Goal: Check status: Check status

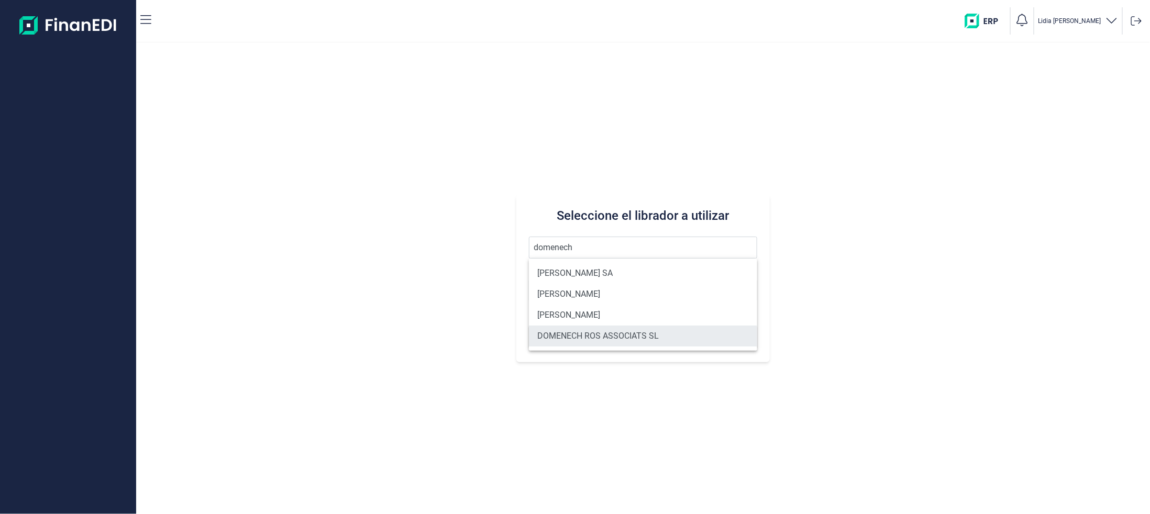
click at [632, 329] on li "DOMENECH ROS ASSOCIATS SL" at bounding box center [643, 336] width 228 height 21
type input "DOMENECH ROS ASSOCIATS SL"
type input "B63038574"
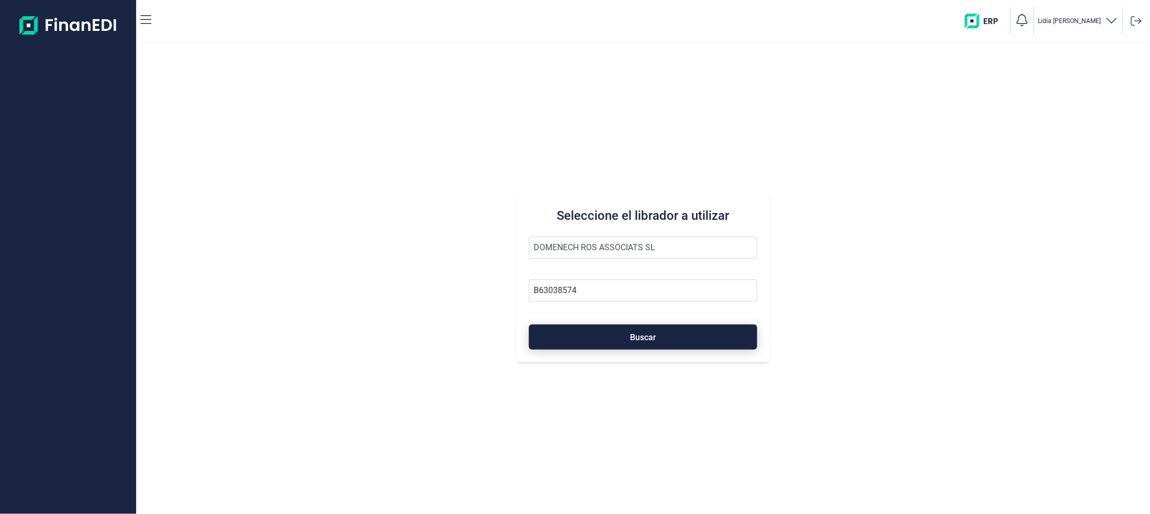
click at [623, 333] on button "Buscar" at bounding box center [643, 337] width 228 height 25
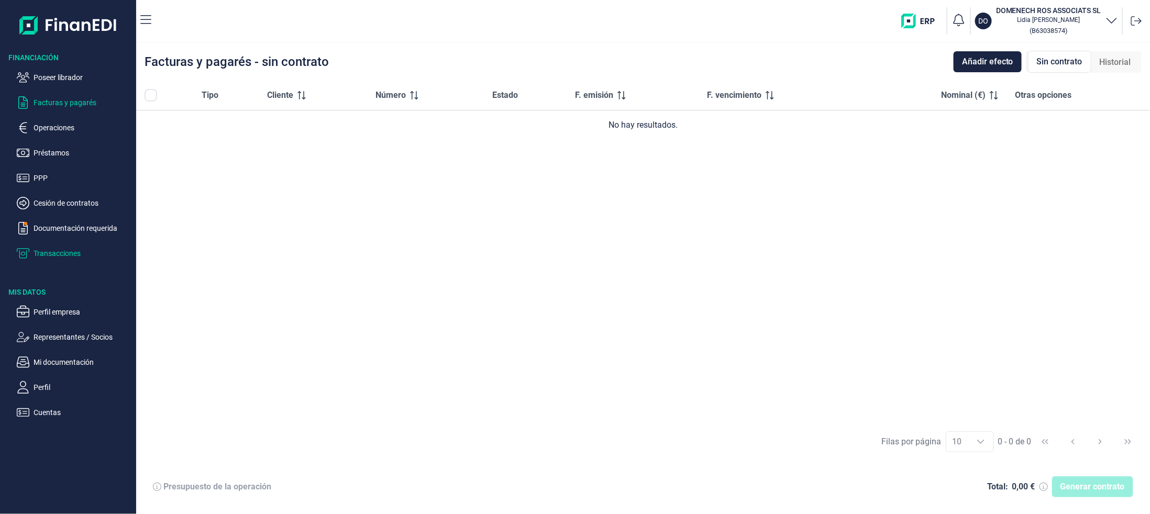
click at [57, 254] on p "Transacciones" at bounding box center [83, 253] width 98 height 13
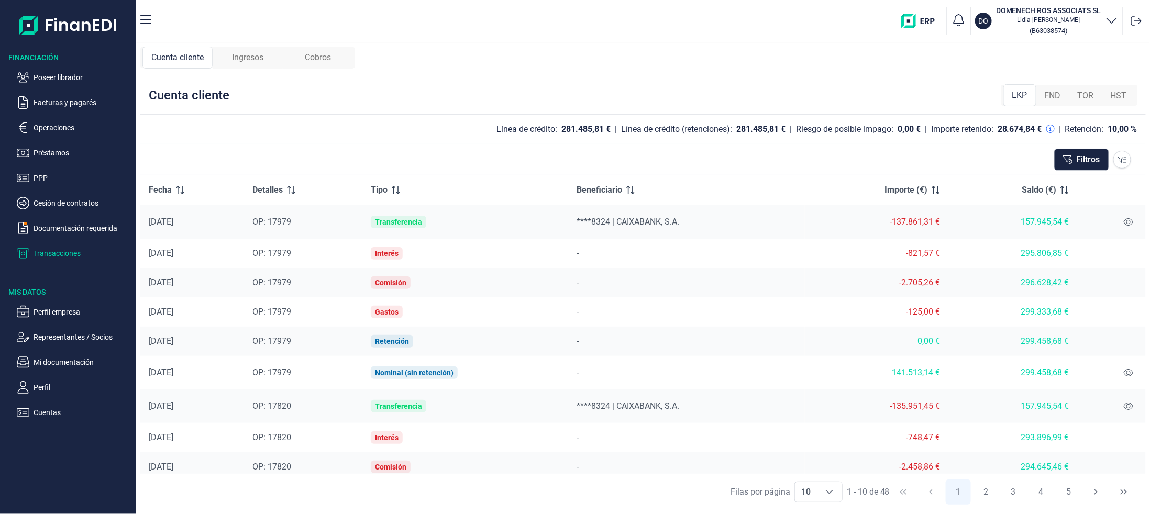
click at [308, 62] on span "Cobros" at bounding box center [318, 57] width 26 height 13
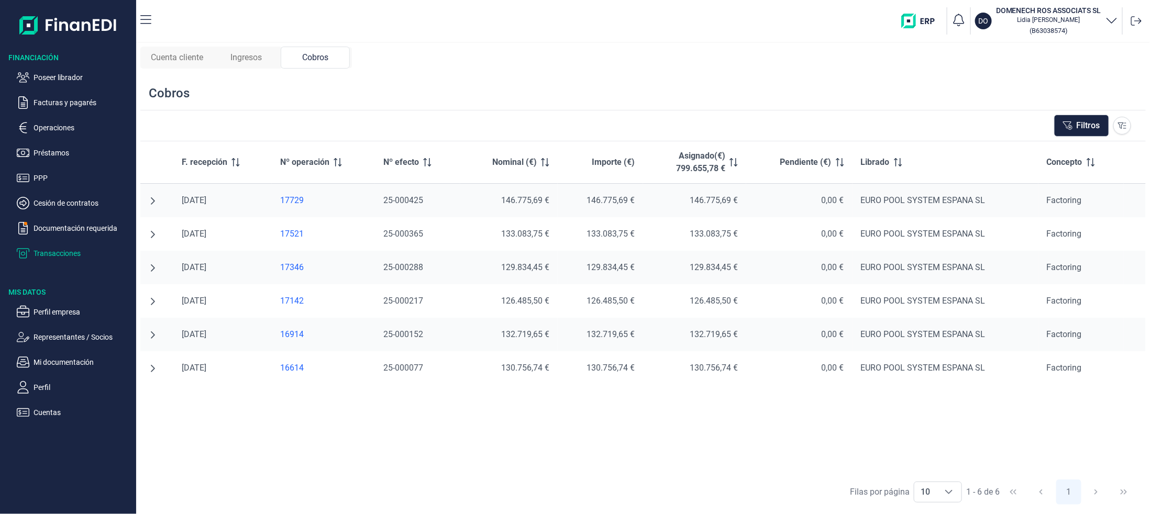
click at [235, 51] on span "Ingresos" at bounding box center [245, 57] width 31 height 13
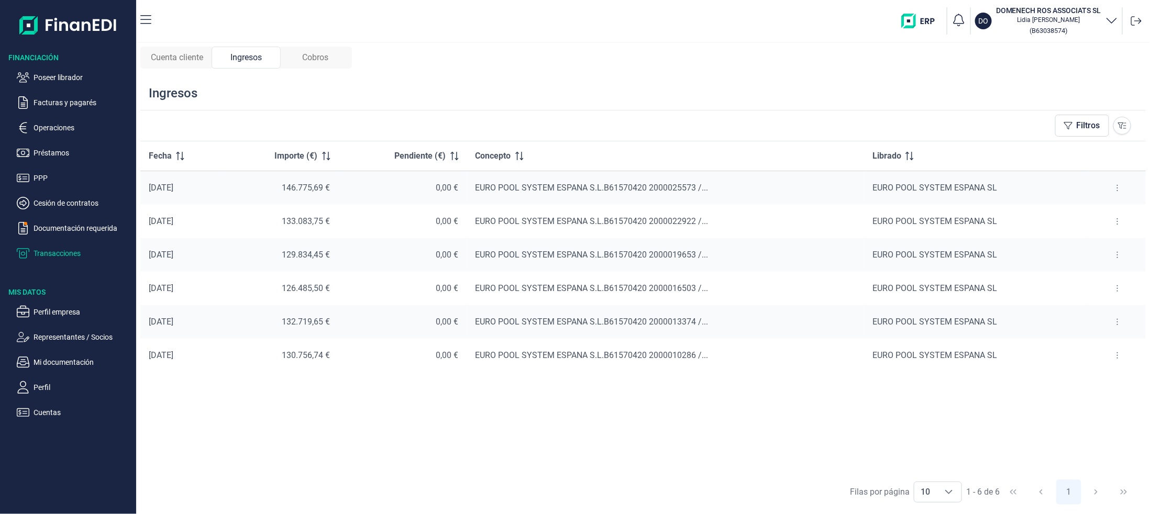
click at [170, 60] on span "Cuenta cliente" at bounding box center [177, 57] width 52 height 13
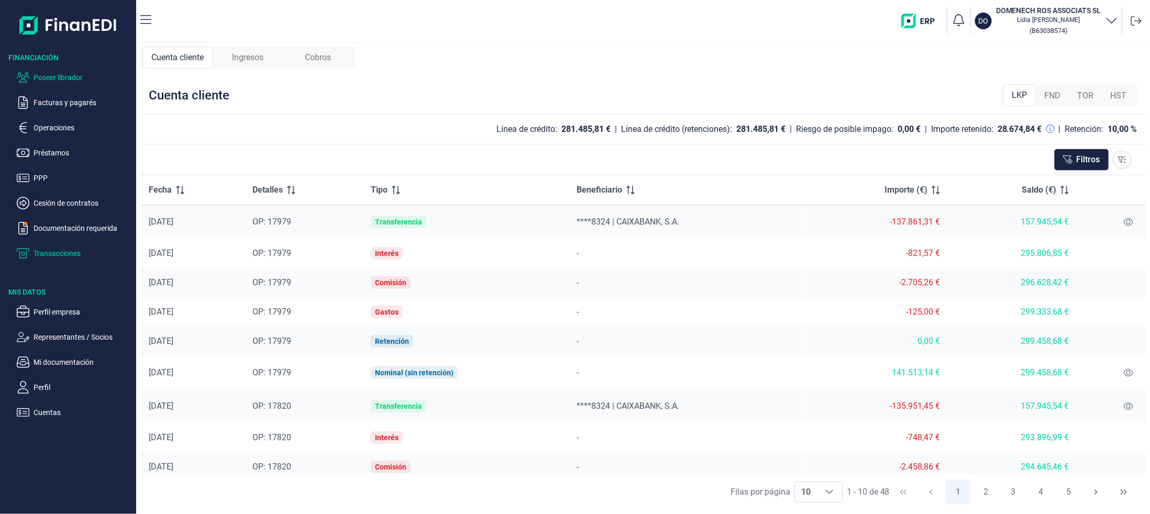
click at [65, 75] on p "Poseer librador" at bounding box center [83, 77] width 98 height 13
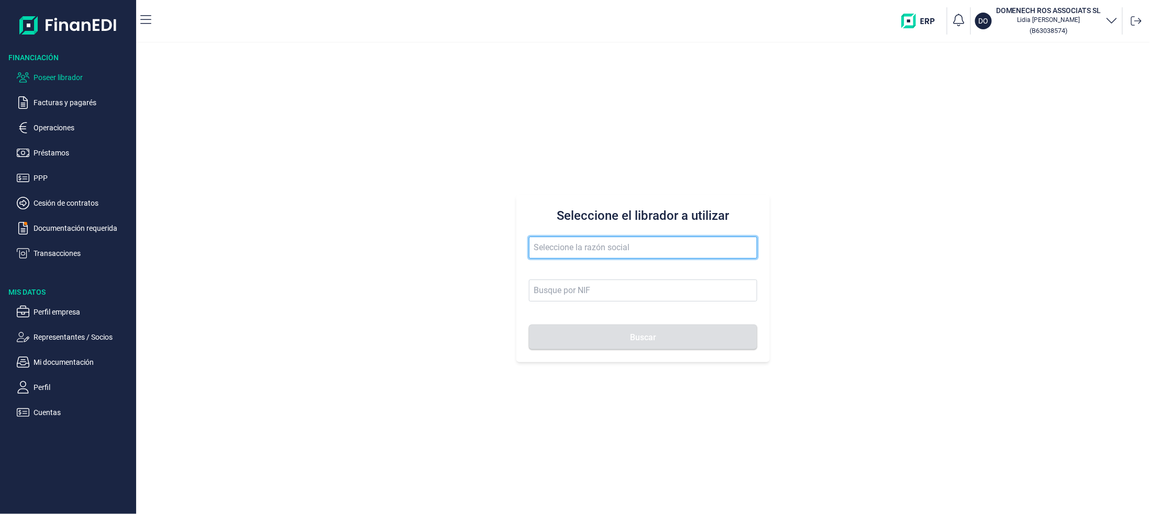
click at [588, 246] on input "text" at bounding box center [643, 248] width 228 height 22
type input "inside text"
